Goal: Navigation & Orientation: Understand site structure

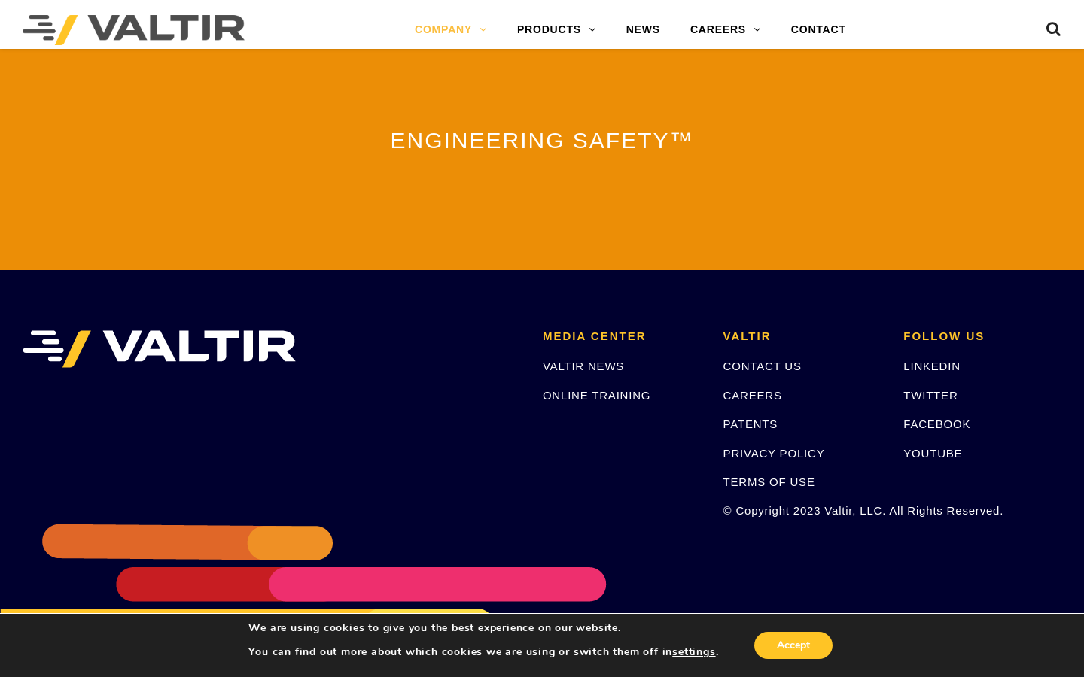
scroll to position [3471, 0]
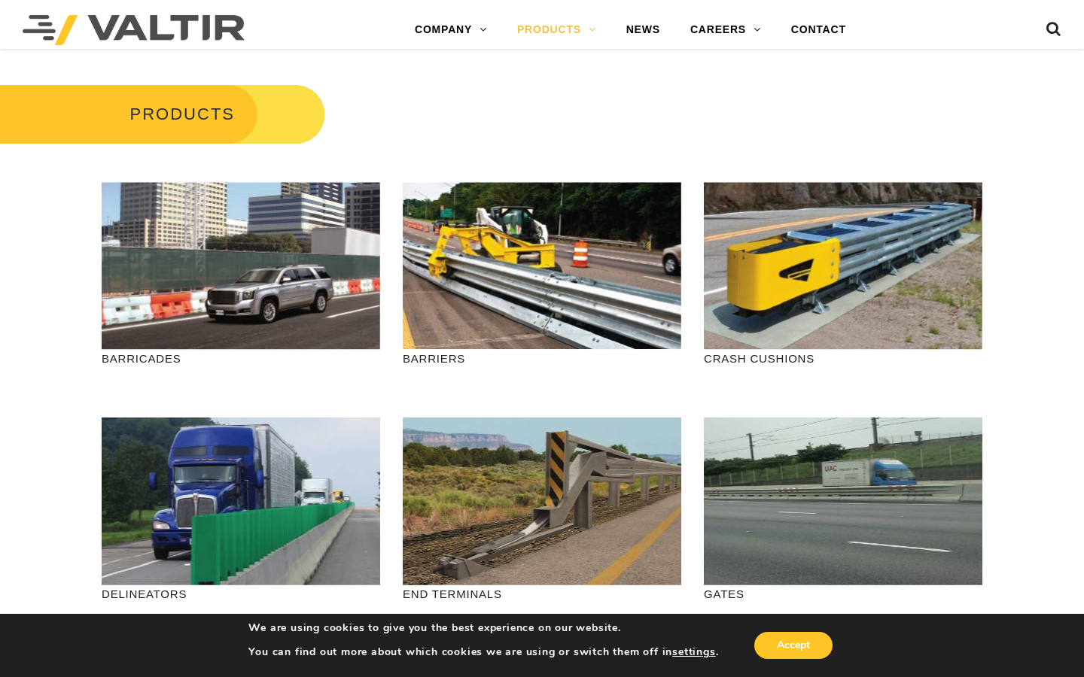
scroll to position [1697, 0]
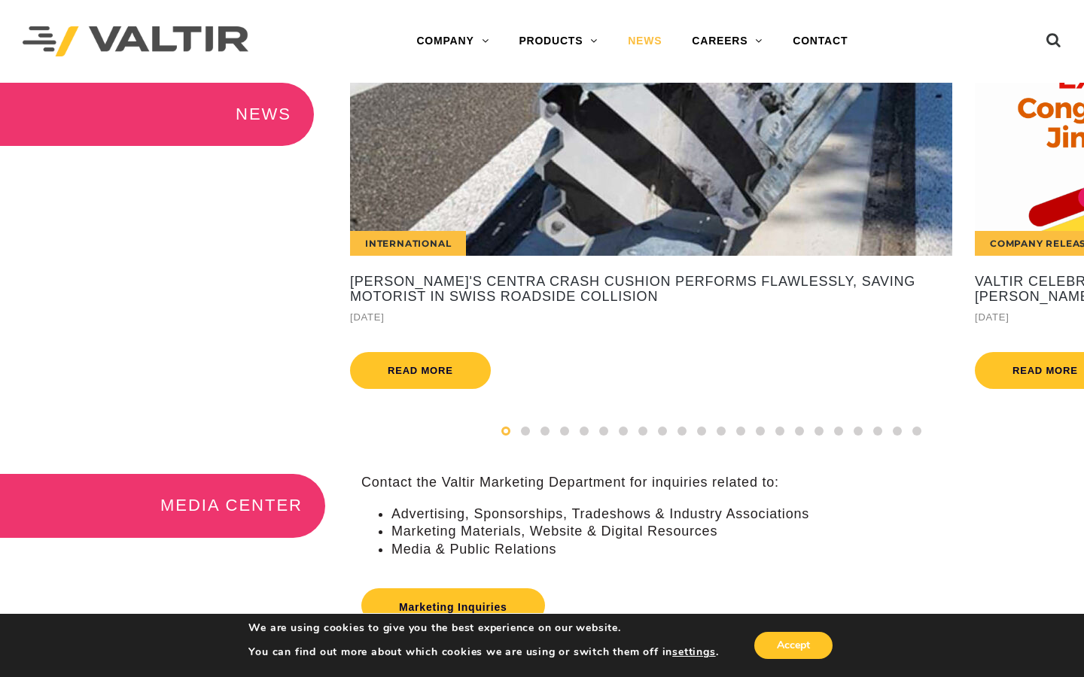
scroll to position [0, 12433]
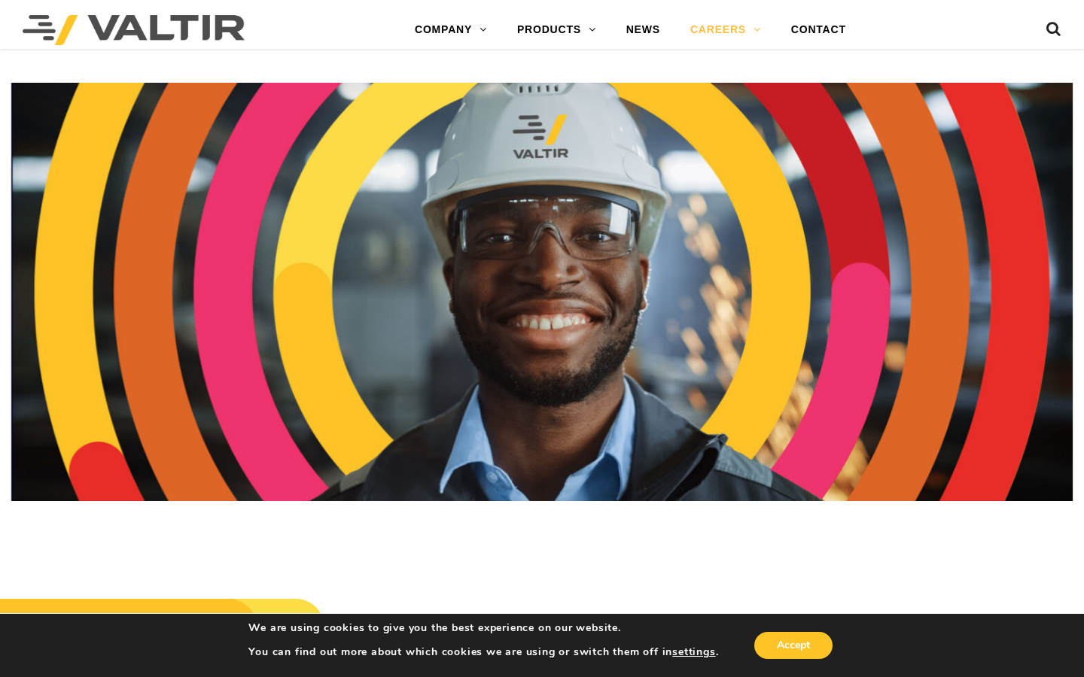
scroll to position [2788, 0]
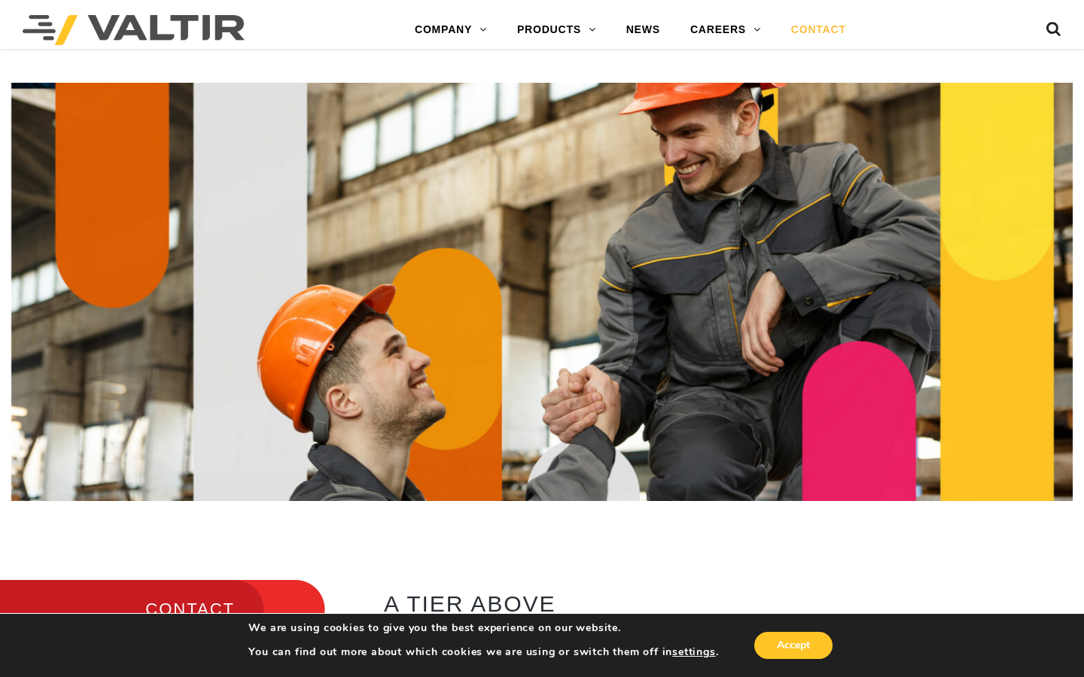
scroll to position [1959, 0]
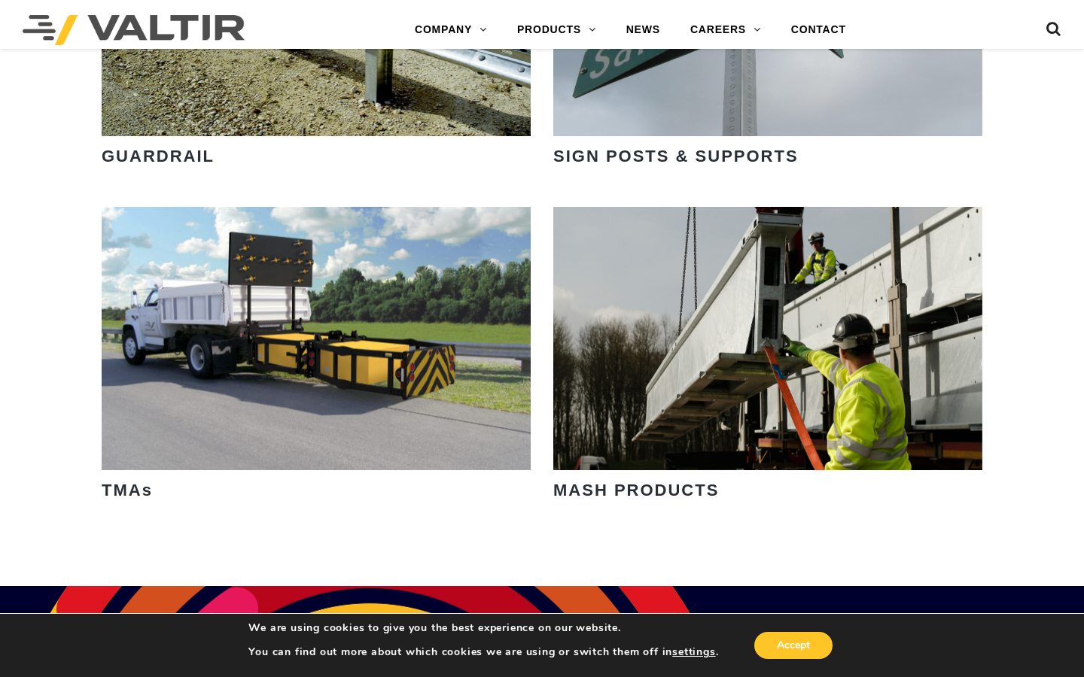
scroll to position [1919, 0]
